Goal: Task Accomplishment & Management: Manage account settings

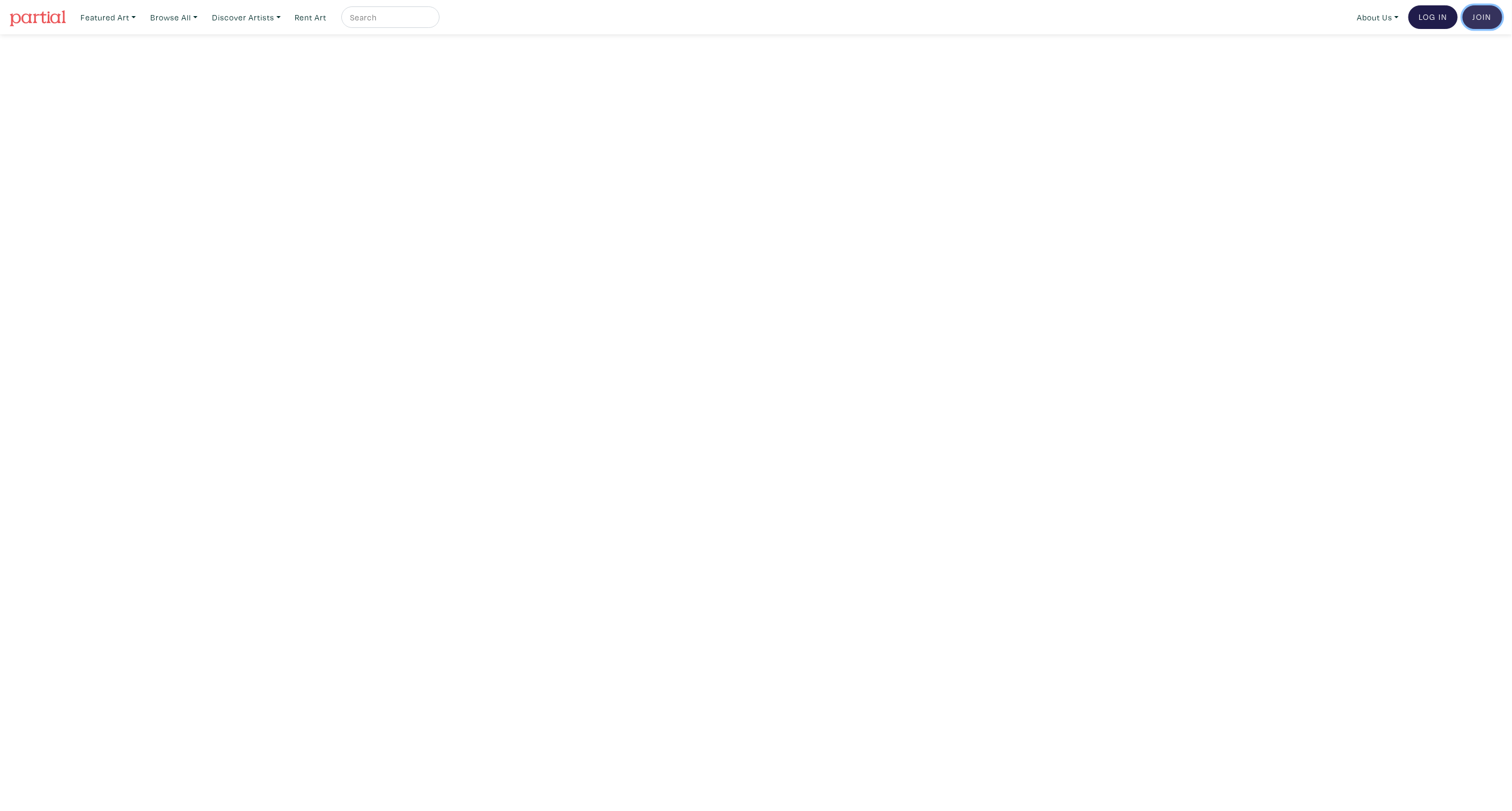
click at [1491, 14] on link "Join the Community" at bounding box center [1482, 17] width 39 height 24
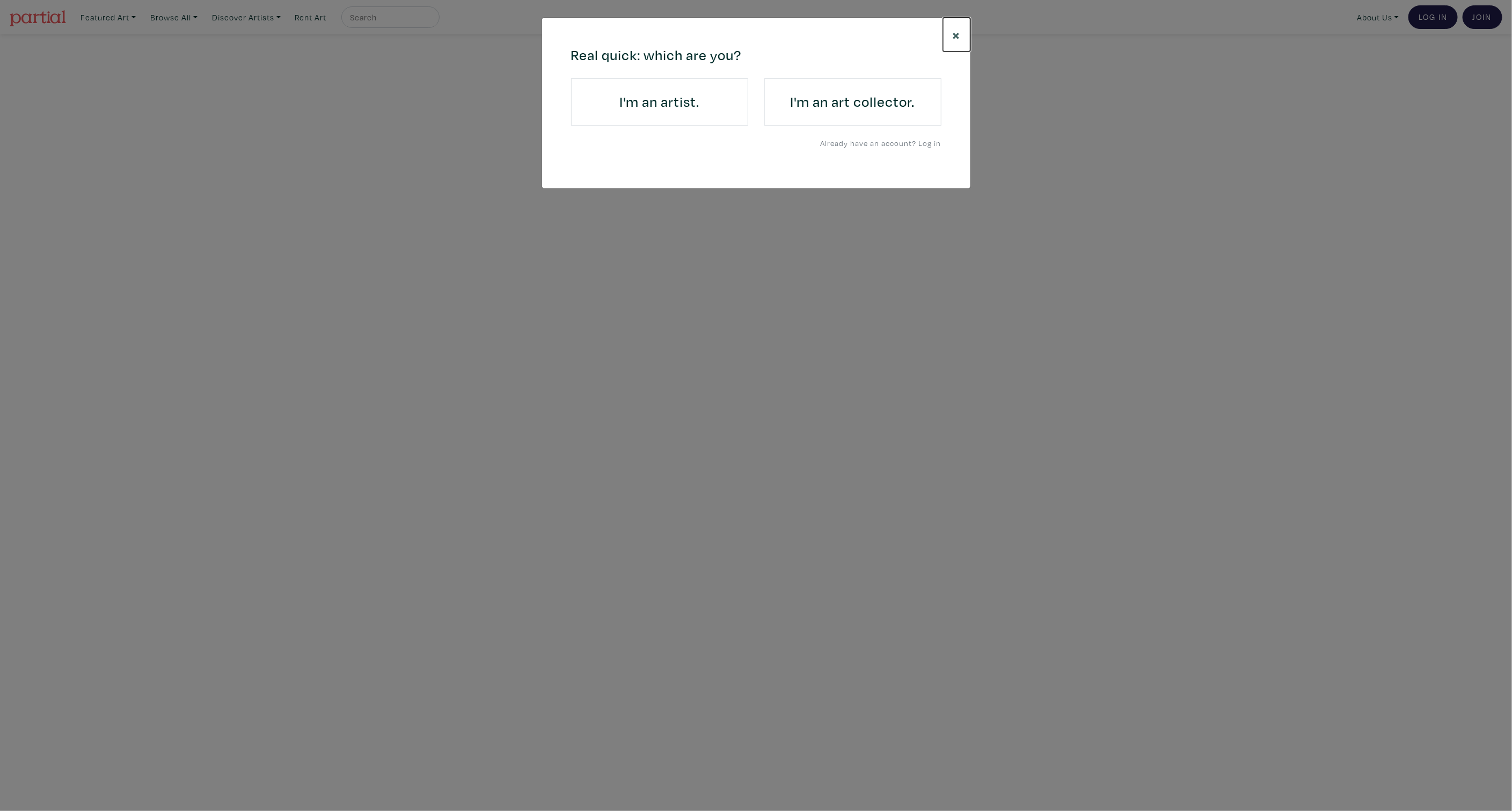
drag, startPoint x: 952, startPoint y: 39, endPoint x: 980, endPoint y: 39, distance: 28.0
click at [952, 39] on button "×" at bounding box center [957, 34] width 27 height 34
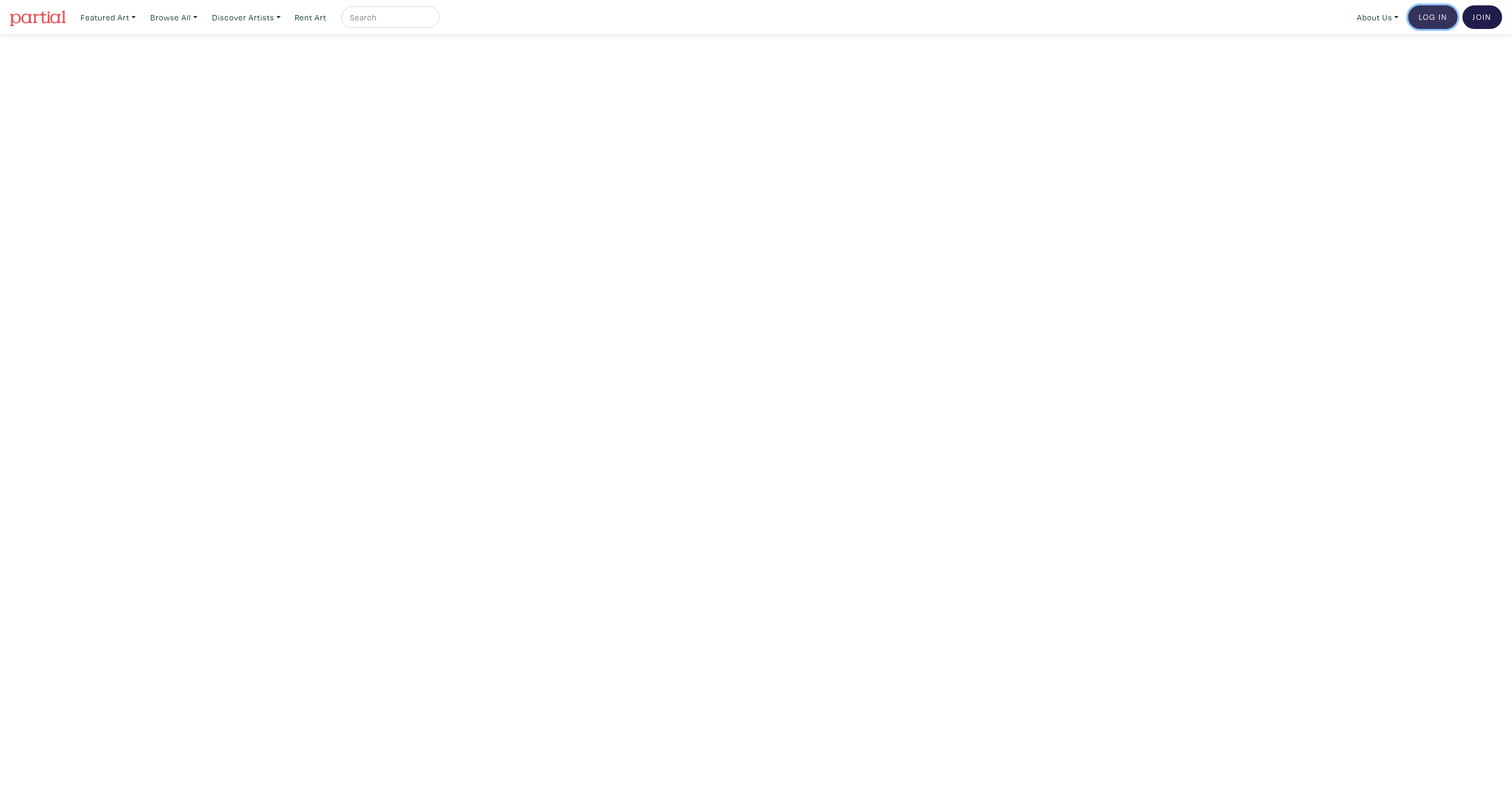
click at [1426, 24] on link "Log In" at bounding box center [1432, 17] width 49 height 24
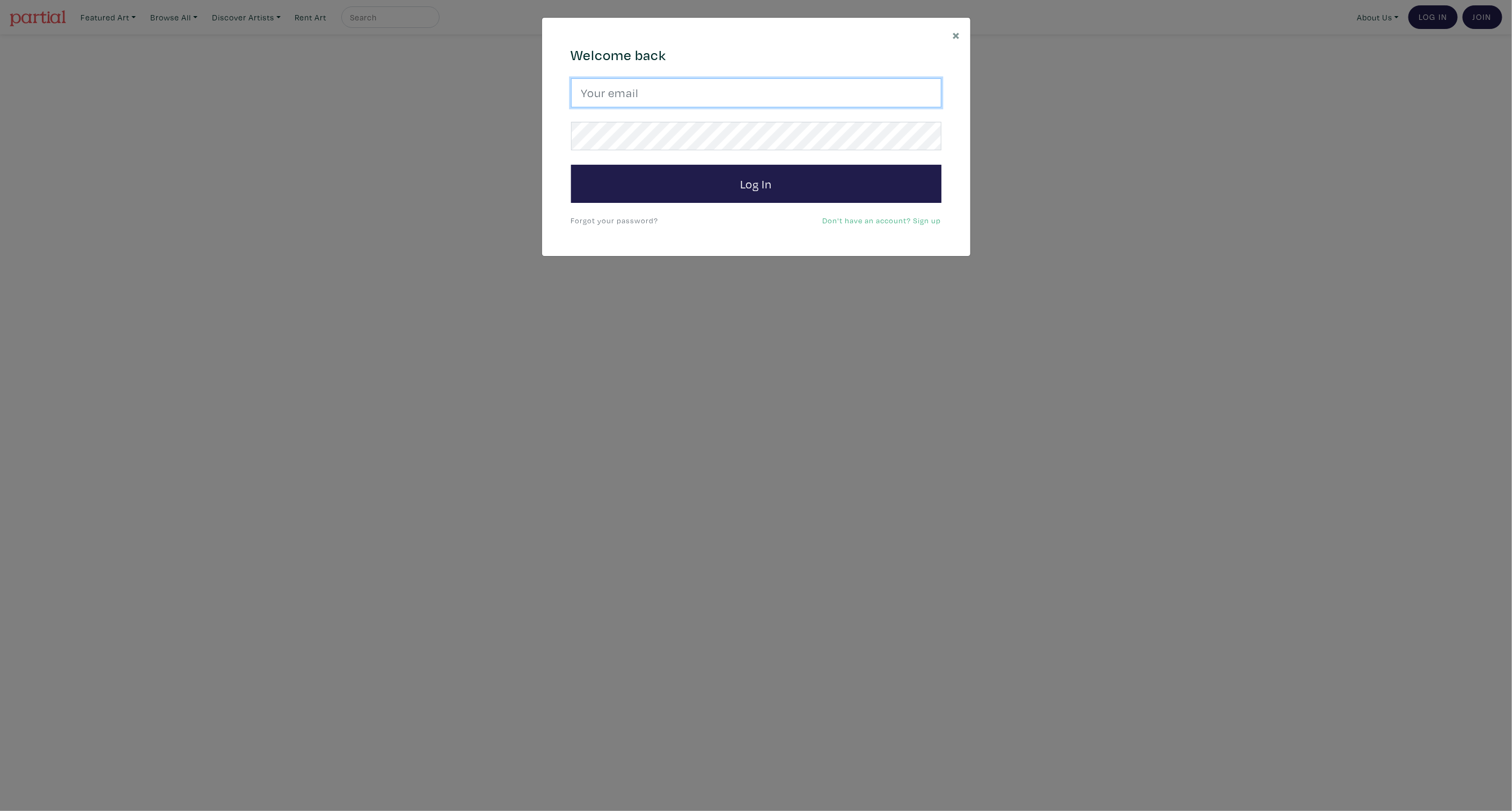
click at [699, 97] on input "email" at bounding box center [756, 93] width 371 height 29
type input "hello@simplemoments.art"
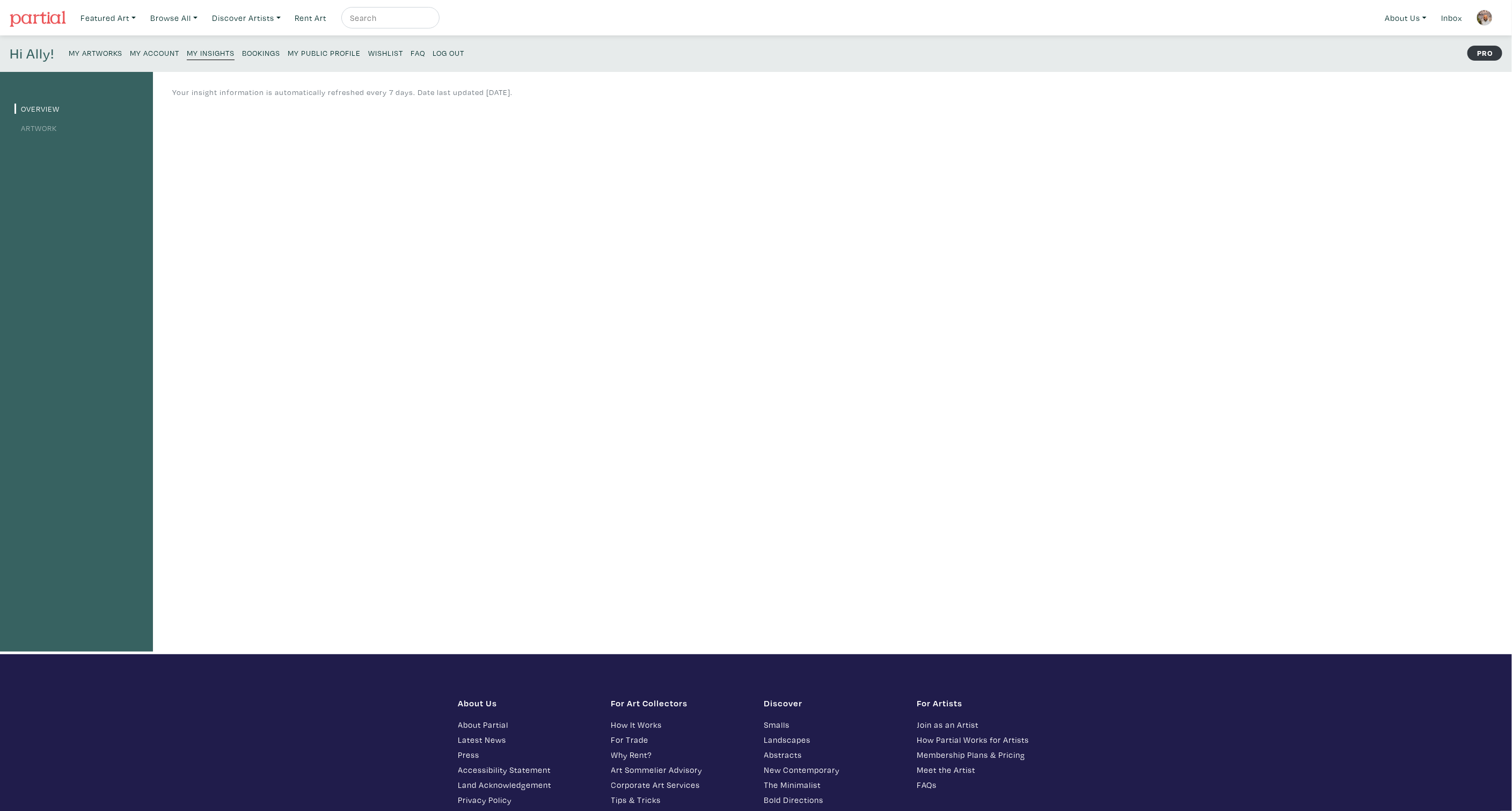
click at [48, 127] on link "Artwork" at bounding box center [36, 128] width 43 height 10
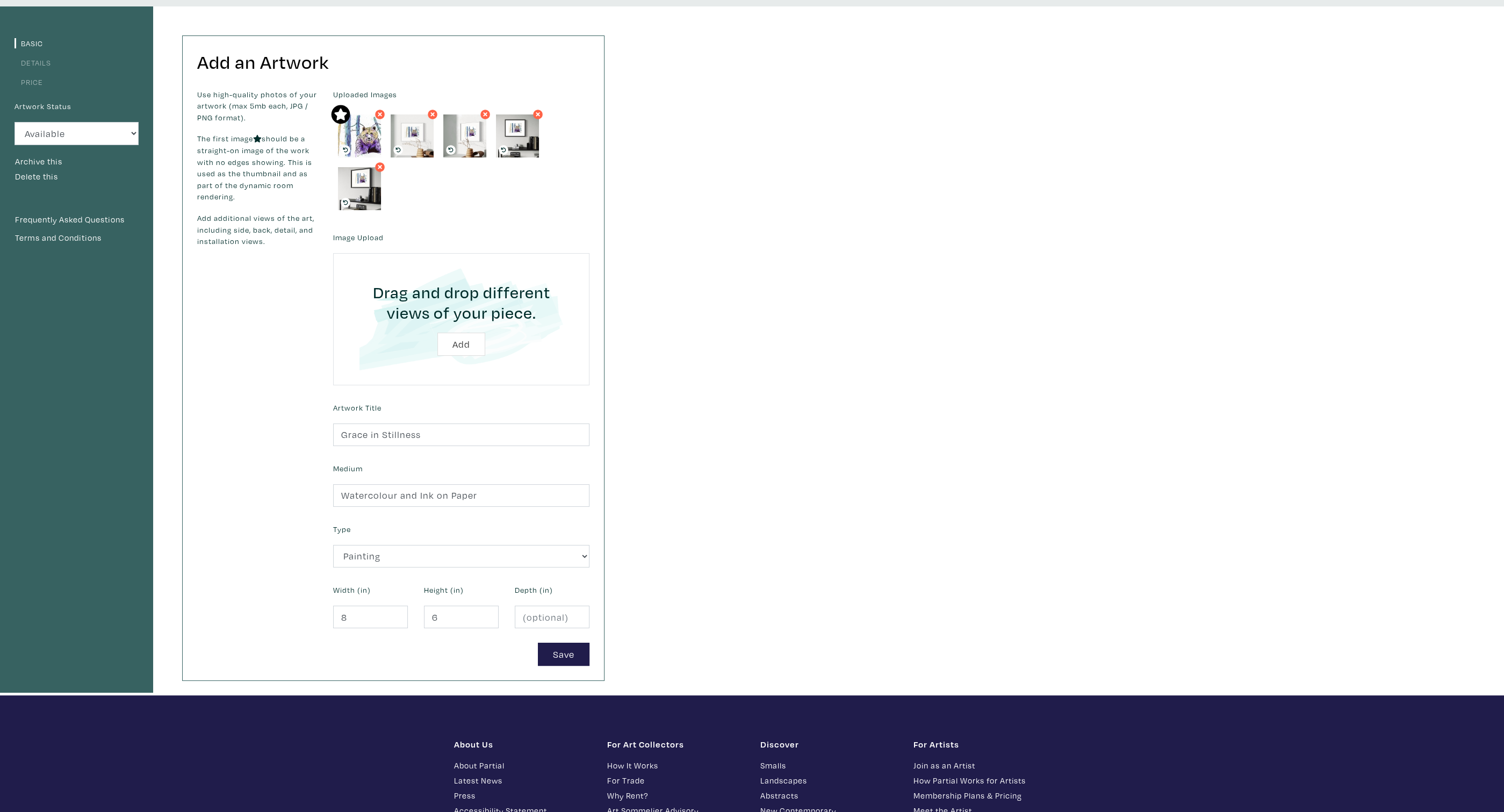
scroll to position [57, 0]
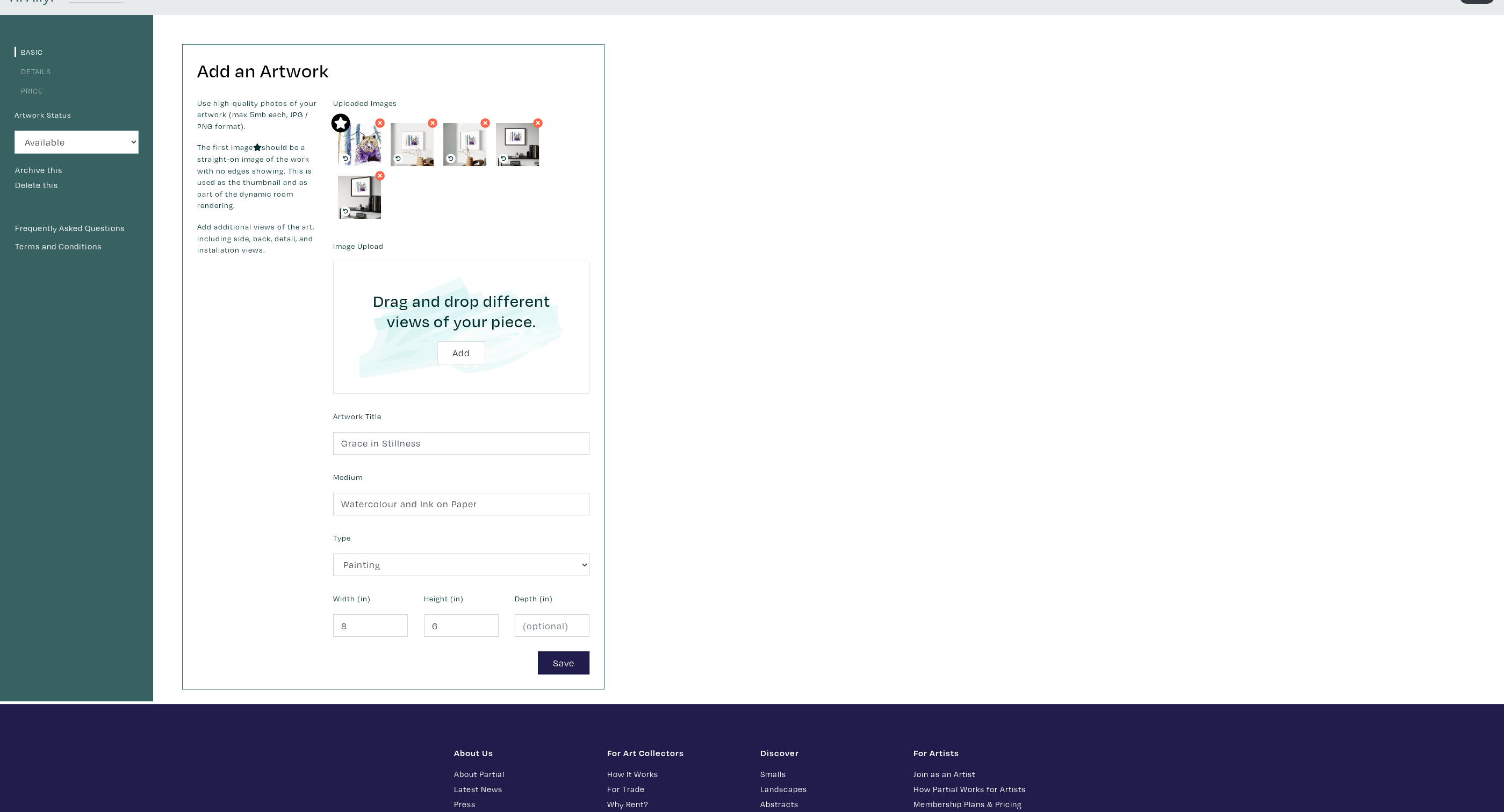
click at [34, 70] on link "Details" at bounding box center [33, 71] width 36 height 10
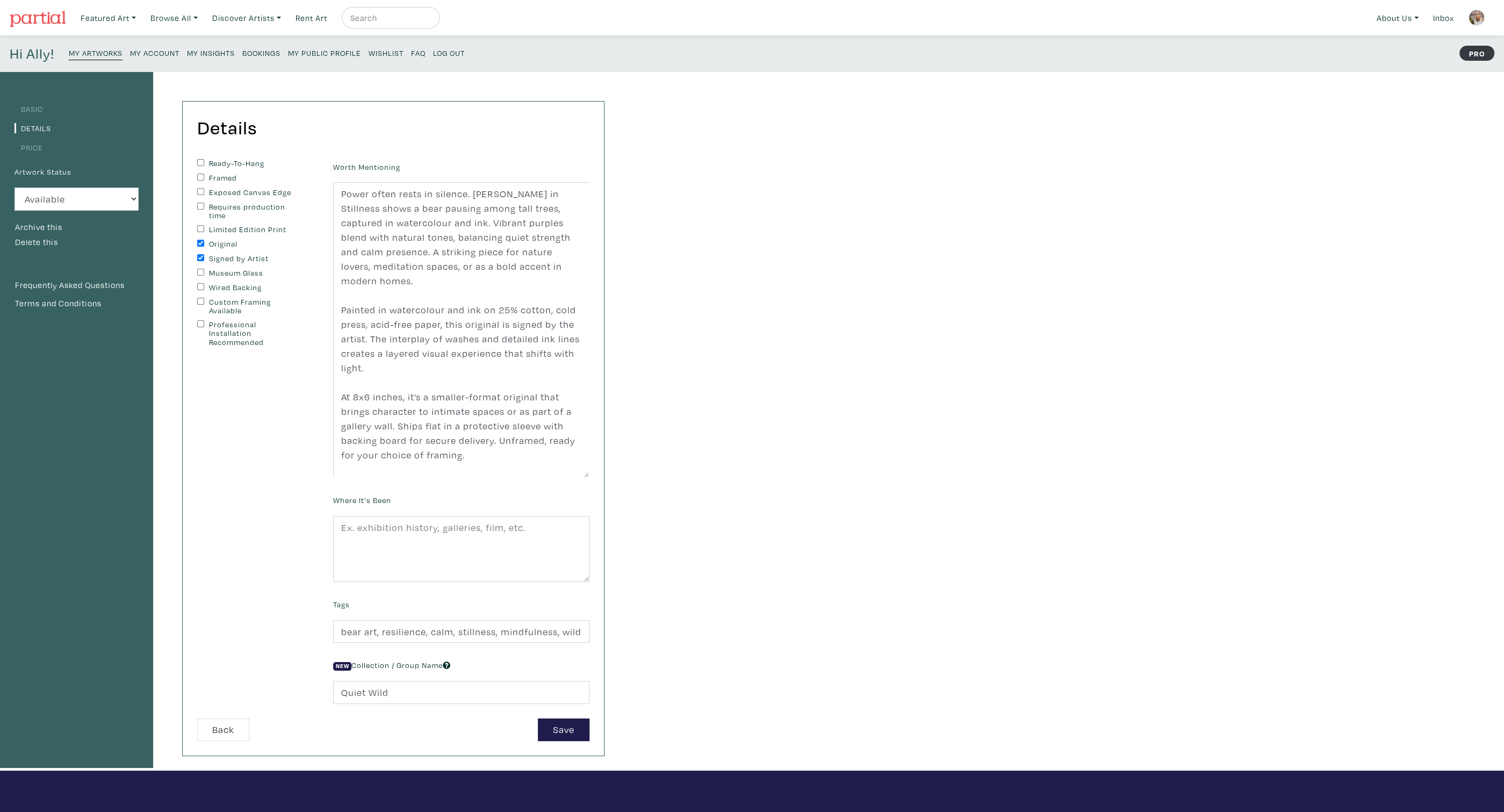
drag, startPoint x: 583, startPoint y: 245, endPoint x: 598, endPoint y: 474, distance: 229.5
click at [598, 474] on div "Details You can change this at anytime. Ready-To-Hang Framed Exposed Canvas Edg…" at bounding box center [393, 429] width 421 height 654
click at [443, 333] on textarea "Power often rests in silence. Grace in Stillness shows a bear pausing among tal…" at bounding box center [461, 330] width 256 height 296
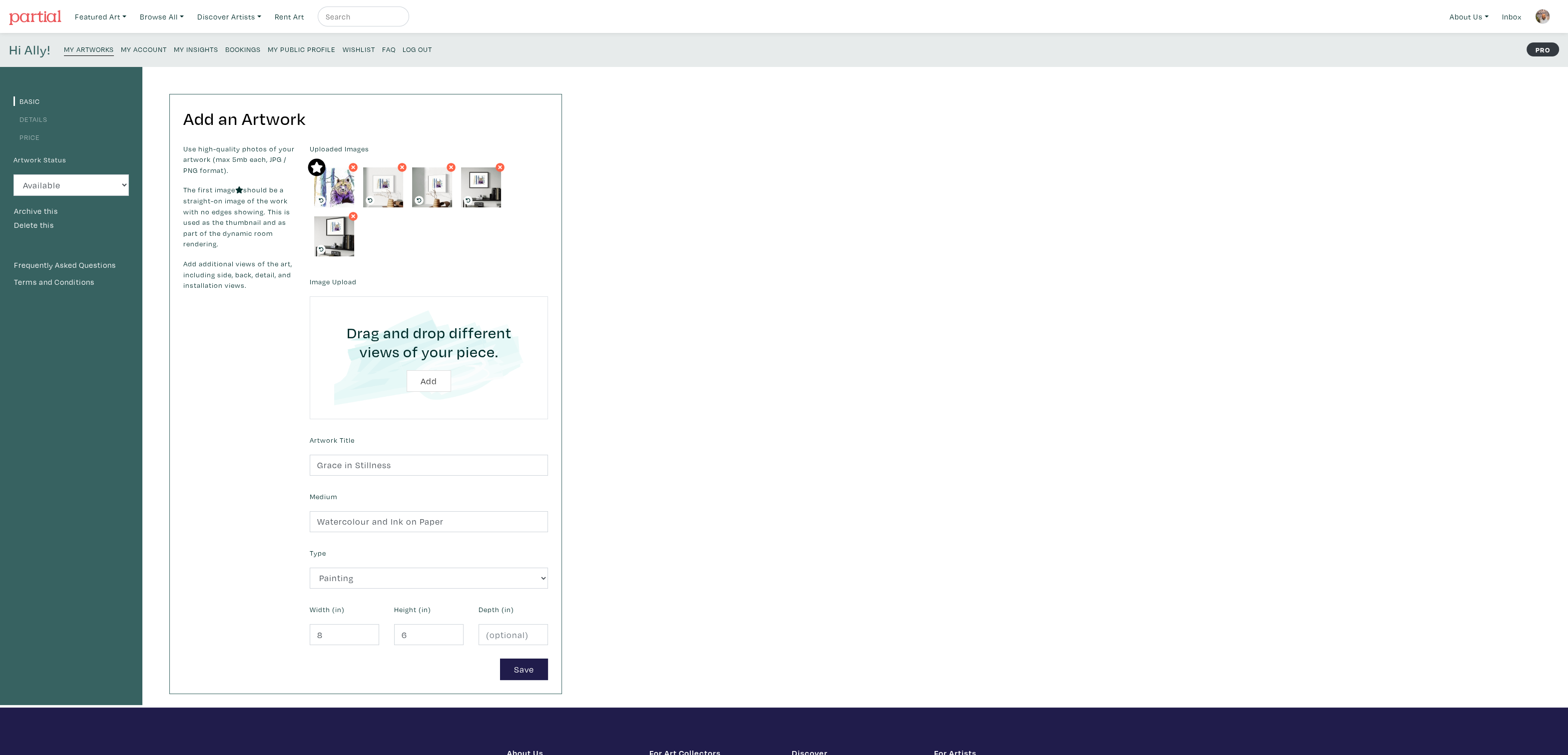
click at [99, 48] on small "My Artworks" at bounding box center [88, 49] width 50 height 9
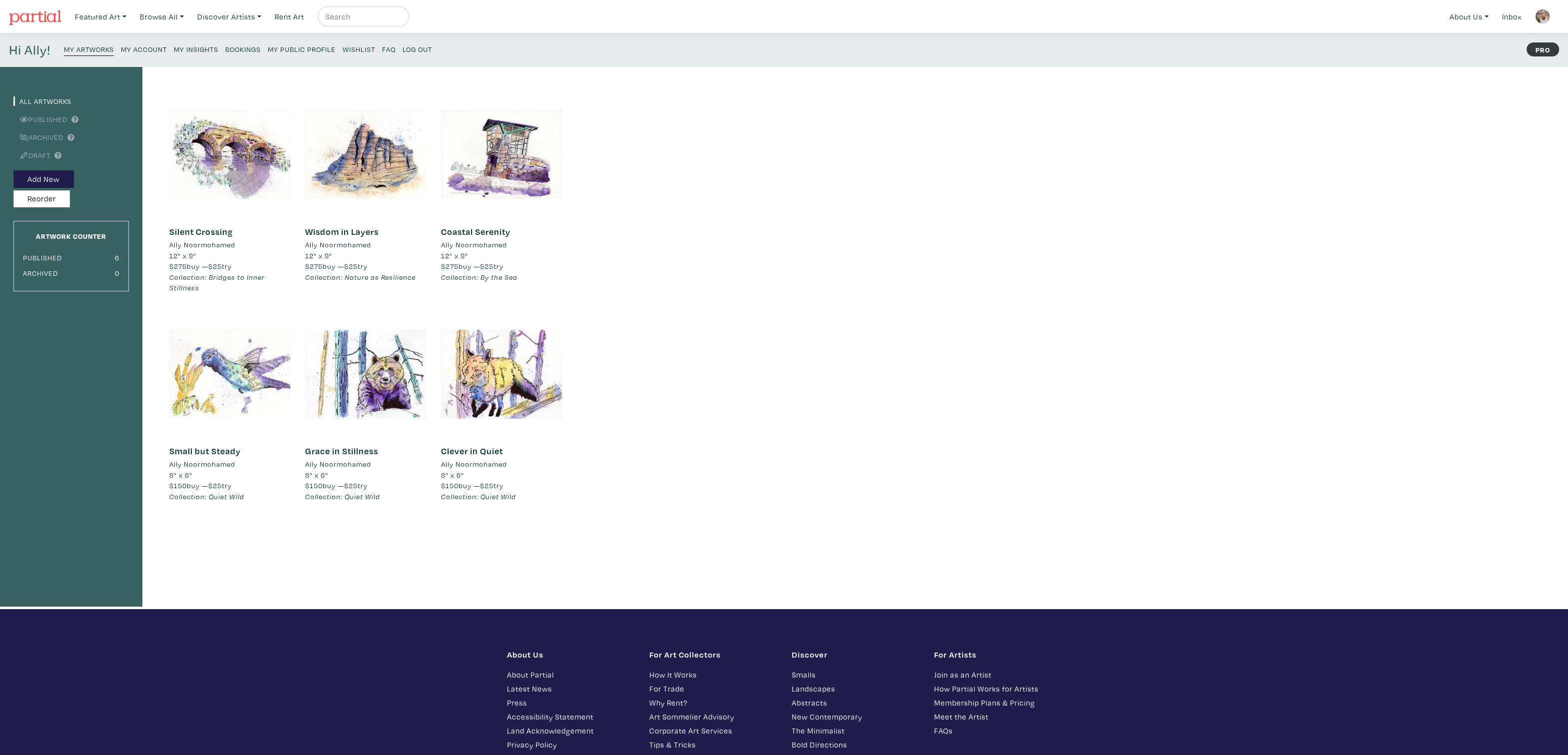
click at [218, 370] on div at bounding box center [230, 374] width 121 height 121
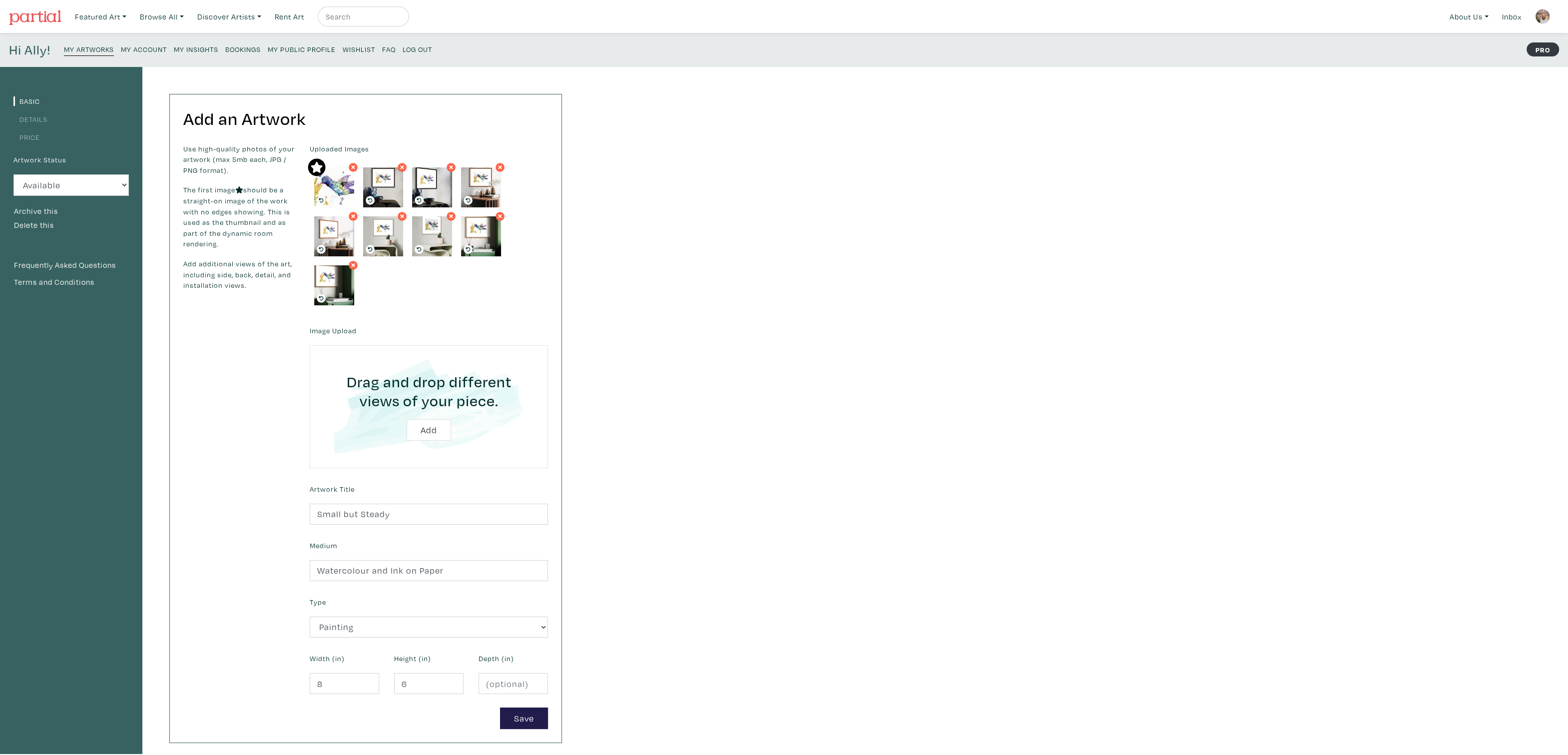
click at [23, 117] on link "Details" at bounding box center [30, 119] width 34 height 9
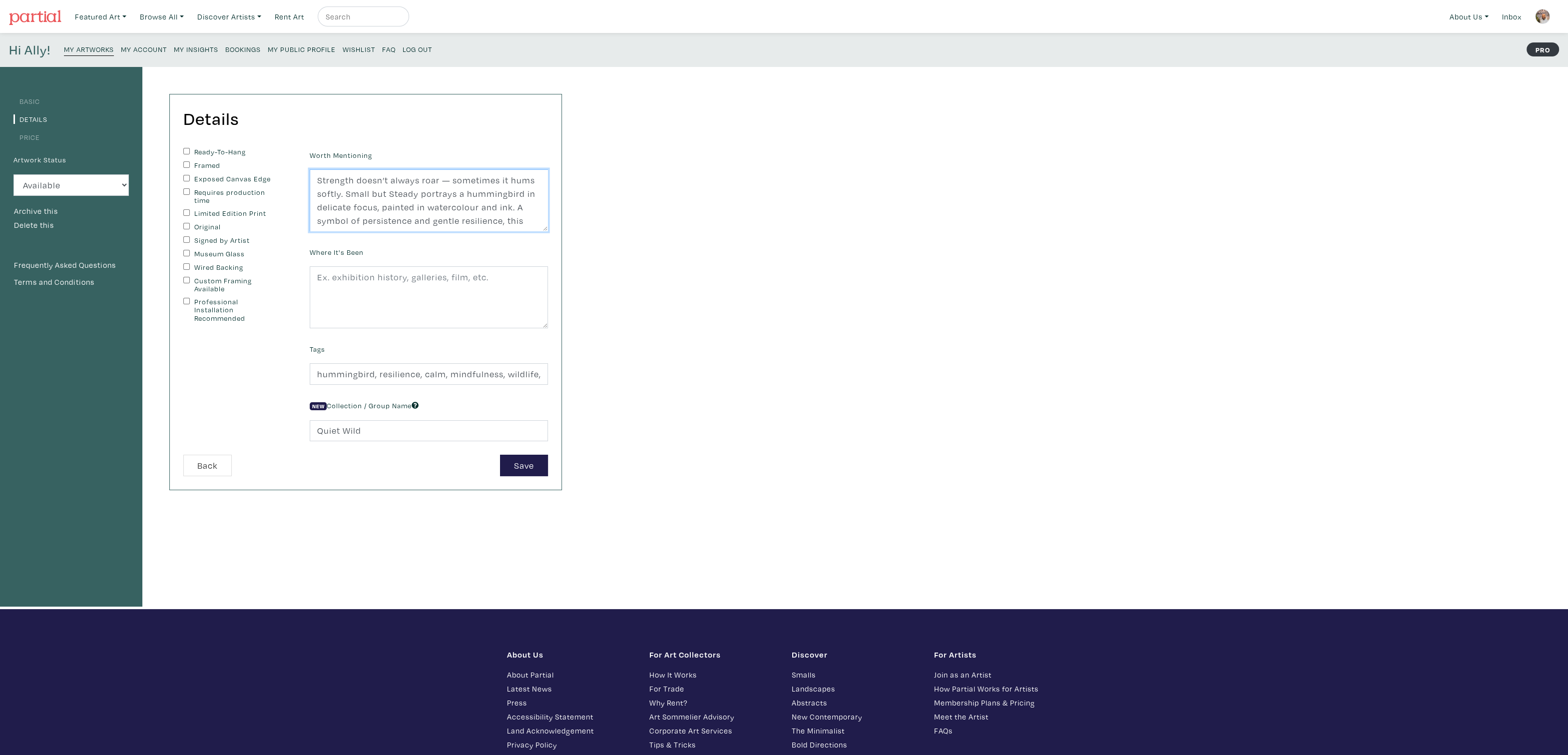
click at [350, 223] on textarea "Strength doesn’t always roar — sometimes it hums softly. Small but Steady portr…" at bounding box center [428, 201] width 238 height 62
